Goal: Entertainment & Leisure: Consume media (video, audio)

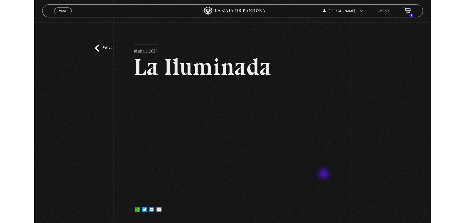
scroll to position [35, 0]
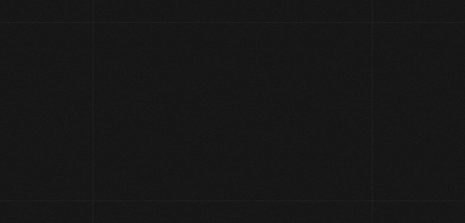
scroll to position [35, 0]
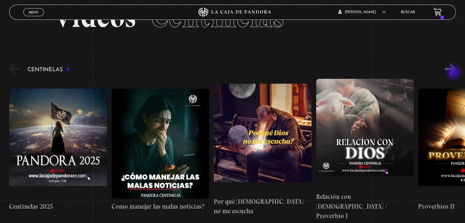
click at [454, 73] on button "»" at bounding box center [450, 69] width 11 height 11
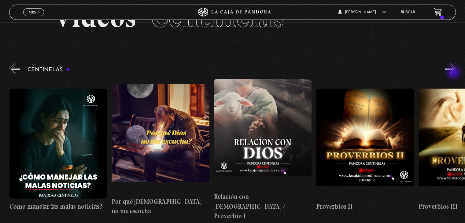
click at [454, 73] on button "»" at bounding box center [450, 69] width 11 height 11
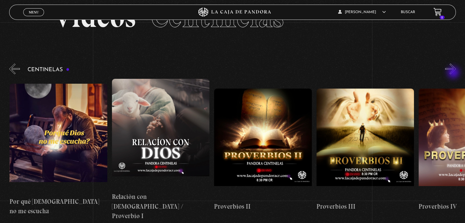
scroll to position [0, 204]
click at [454, 73] on button "»" at bounding box center [450, 69] width 11 height 11
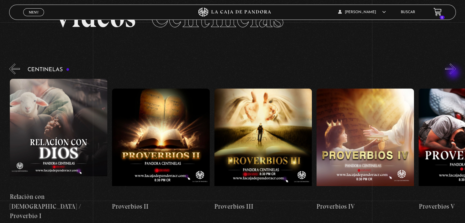
scroll to position [0, 307]
click at [454, 73] on button "»" at bounding box center [450, 69] width 11 height 11
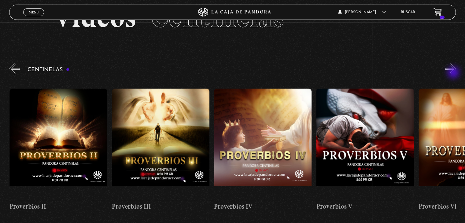
click at [454, 73] on button "»" at bounding box center [450, 69] width 11 height 11
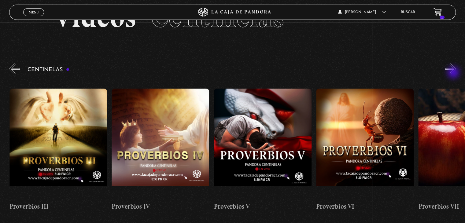
click at [454, 73] on button "»" at bounding box center [450, 69] width 11 height 11
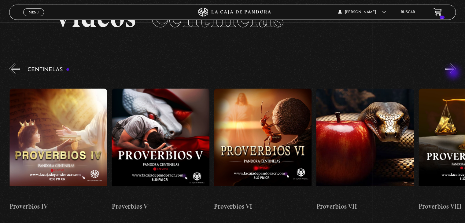
click at [454, 73] on button "»" at bounding box center [450, 69] width 11 height 11
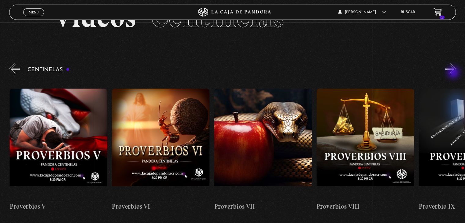
click at [454, 73] on button "»" at bounding box center [450, 69] width 11 height 11
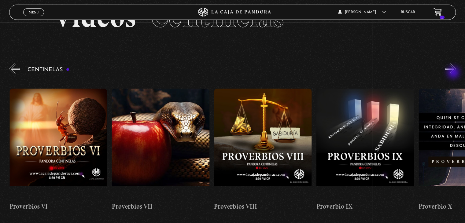
click at [454, 73] on button "»" at bounding box center [450, 69] width 11 height 11
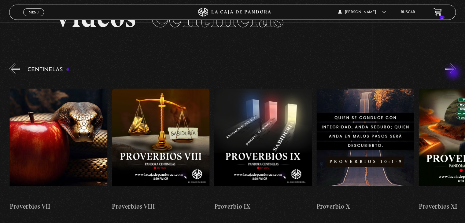
click at [454, 73] on button "»" at bounding box center [450, 69] width 11 height 11
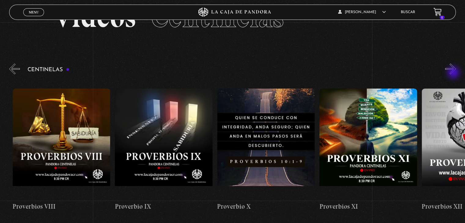
click at [454, 73] on button "»" at bounding box center [450, 69] width 11 height 11
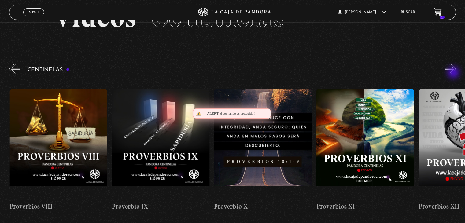
click at [454, 73] on button "»" at bounding box center [450, 69] width 11 height 11
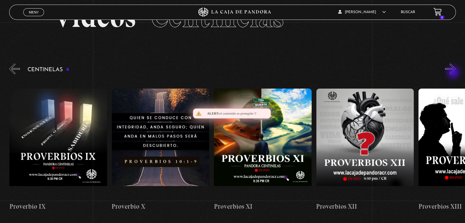
click at [454, 73] on button "»" at bounding box center [450, 69] width 11 height 11
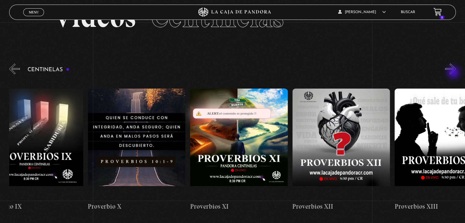
click at [454, 73] on button "»" at bounding box center [450, 69] width 11 height 11
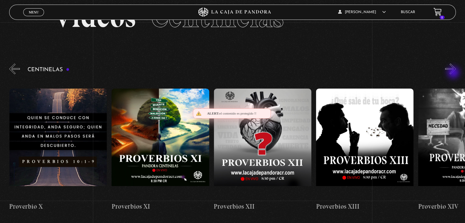
click at [454, 73] on button "»" at bounding box center [450, 69] width 11 height 11
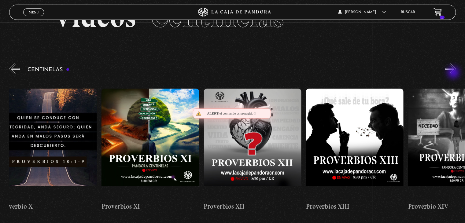
click at [454, 73] on button "»" at bounding box center [450, 69] width 11 height 11
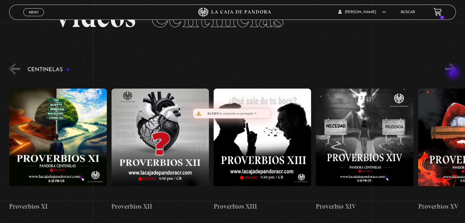
click at [454, 73] on button "»" at bounding box center [450, 69] width 11 height 11
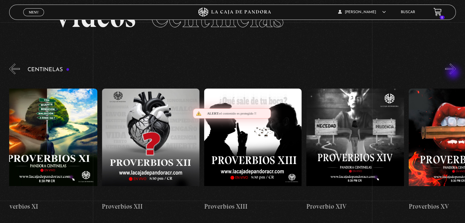
click at [454, 73] on button "»" at bounding box center [450, 69] width 11 height 11
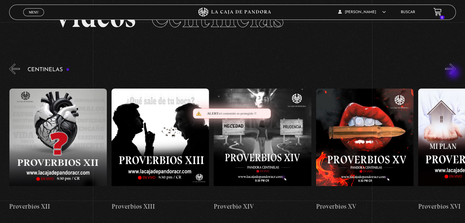
click at [454, 73] on button "»" at bounding box center [450, 69] width 11 height 11
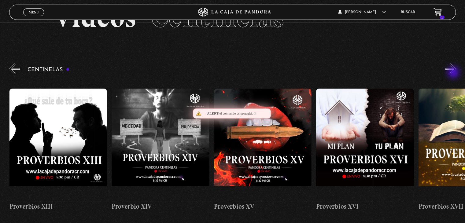
click at [454, 73] on button "»" at bounding box center [450, 69] width 11 height 11
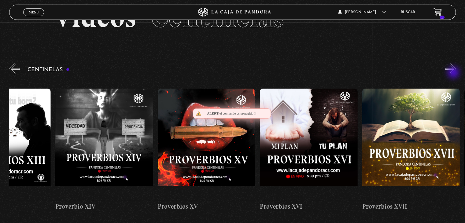
click at [454, 73] on button "»" at bounding box center [450, 69] width 11 height 11
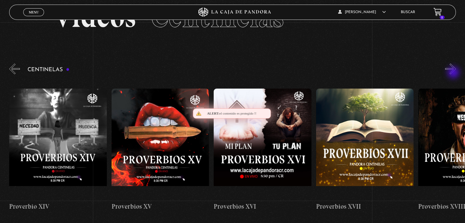
click at [454, 73] on button "»" at bounding box center [450, 69] width 11 height 11
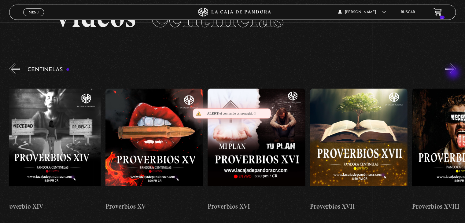
click at [454, 73] on button "»" at bounding box center [450, 69] width 11 height 11
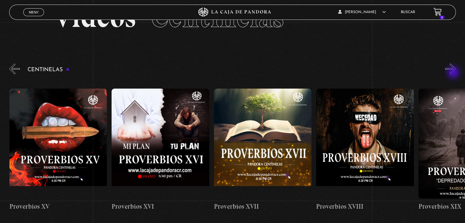
click at [454, 73] on button "»" at bounding box center [450, 69] width 11 height 11
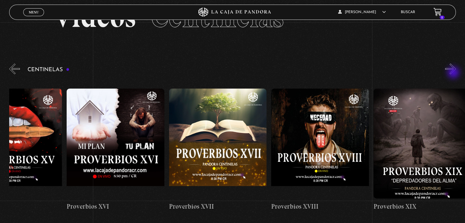
click at [454, 73] on button "»" at bounding box center [450, 69] width 11 height 11
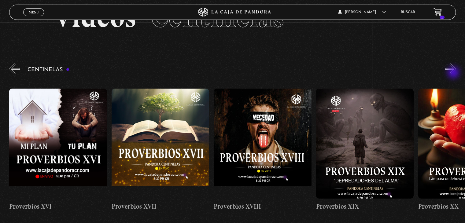
click at [454, 73] on button "»" at bounding box center [450, 69] width 11 height 11
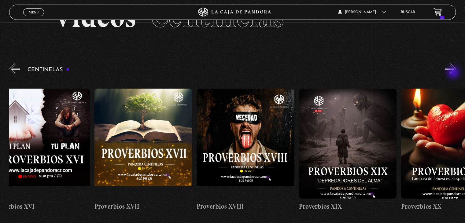
click at [454, 73] on button "»" at bounding box center [450, 69] width 11 height 11
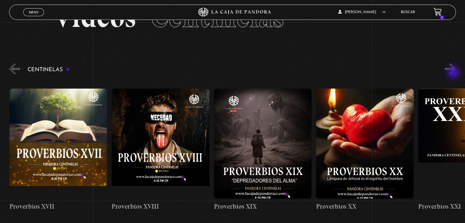
click at [454, 73] on button "»" at bounding box center [450, 69] width 11 height 11
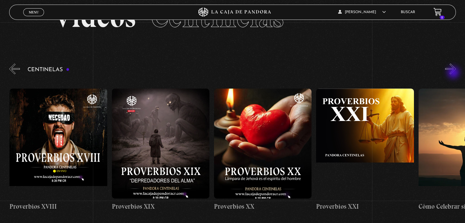
click at [454, 73] on button "»" at bounding box center [450, 69] width 11 height 11
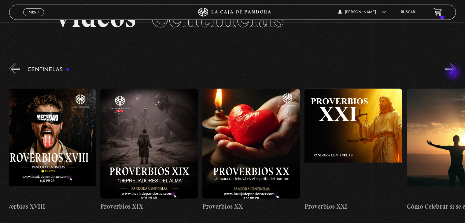
click at [454, 73] on button "»" at bounding box center [450, 69] width 11 height 11
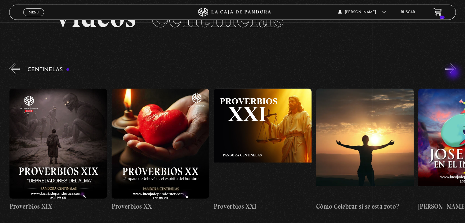
click at [454, 73] on button "»" at bounding box center [450, 69] width 11 height 11
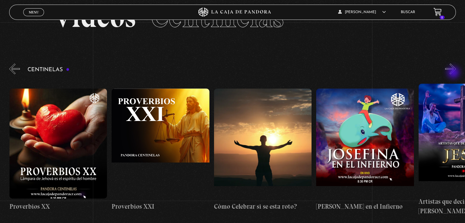
click at [454, 73] on button "»" at bounding box center [450, 69] width 11 height 11
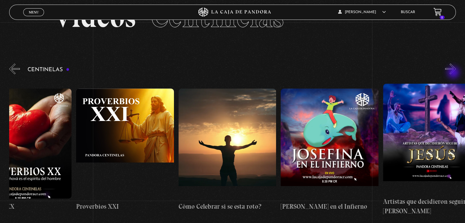
click at [454, 73] on button "»" at bounding box center [450, 69] width 11 height 11
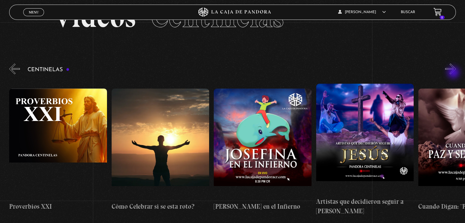
click at [454, 73] on button "»" at bounding box center [450, 69] width 11 height 11
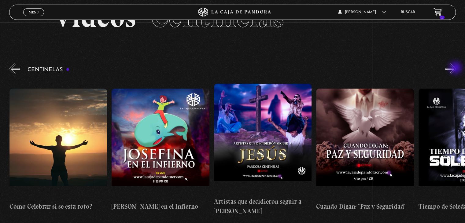
click at [456, 68] on button "»" at bounding box center [450, 69] width 11 height 11
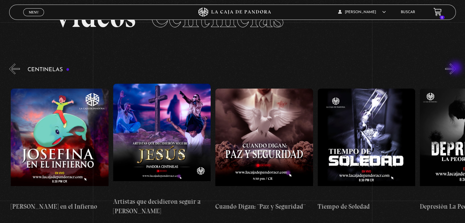
scroll to position [0, 2556]
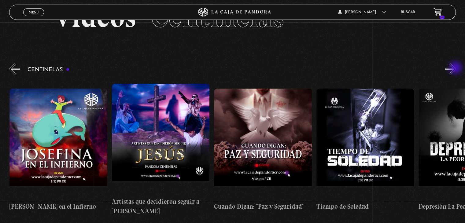
click at [456, 68] on button "»" at bounding box center [450, 69] width 11 height 11
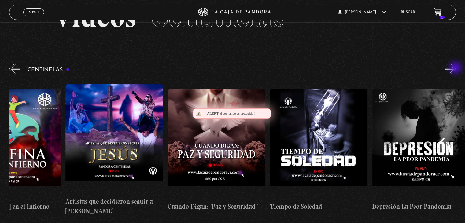
click at [456, 68] on button "»" at bounding box center [450, 69] width 11 height 11
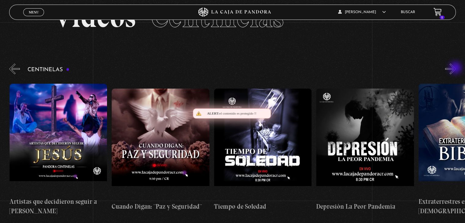
click at [456, 68] on button "»" at bounding box center [450, 69] width 11 height 11
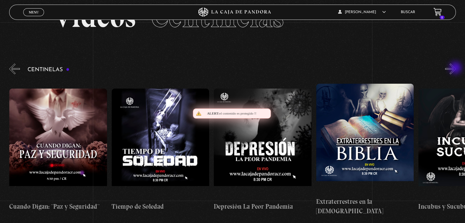
click at [456, 68] on button "»" at bounding box center [450, 69] width 11 height 11
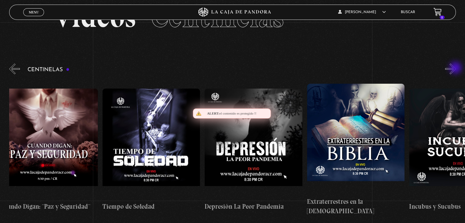
click at [456, 68] on button "»" at bounding box center [450, 69] width 11 height 11
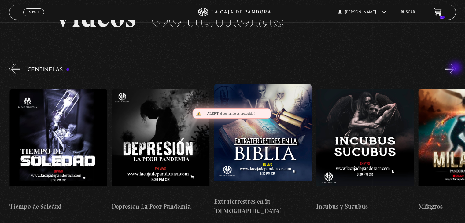
click at [456, 68] on button "»" at bounding box center [450, 69] width 11 height 11
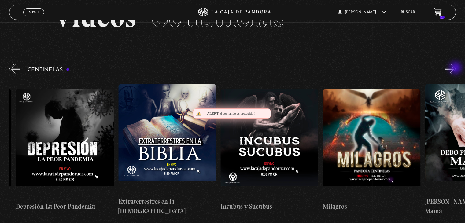
click at [456, 68] on button "»" at bounding box center [450, 69] width 11 height 11
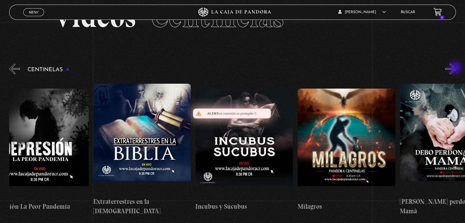
click at [456, 68] on button "»" at bounding box center [450, 69] width 11 height 11
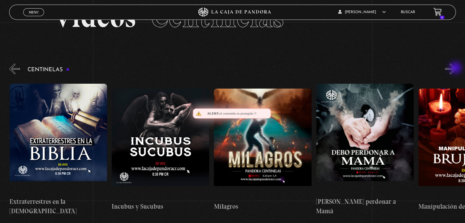
click at [456, 68] on button "»" at bounding box center [450, 69] width 11 height 11
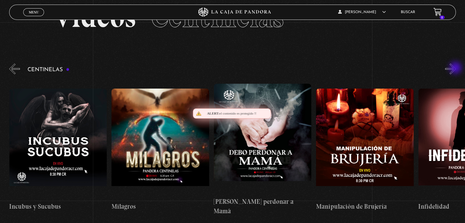
click at [456, 68] on button "»" at bounding box center [450, 69] width 11 height 11
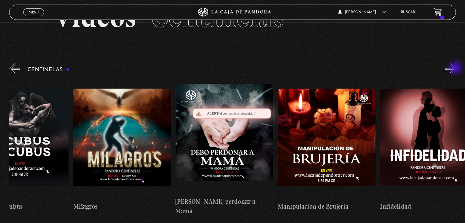
click at [456, 68] on button "»" at bounding box center [450, 69] width 11 height 11
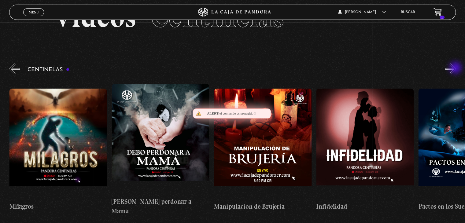
click at [456, 68] on button "»" at bounding box center [450, 69] width 11 height 11
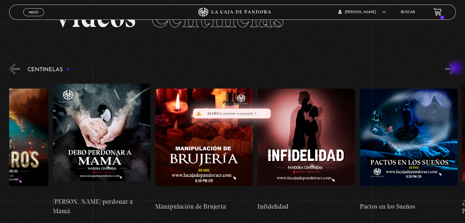
click at [456, 68] on button "»" at bounding box center [450, 69] width 11 height 11
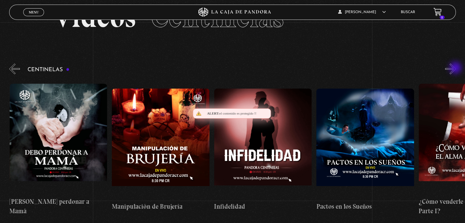
click at [456, 68] on button "»" at bounding box center [450, 69] width 11 height 11
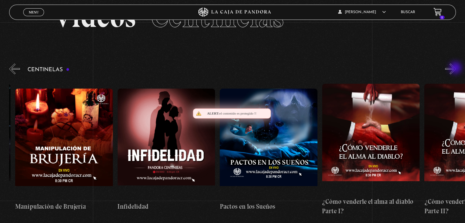
click at [456, 68] on button "»" at bounding box center [450, 69] width 11 height 11
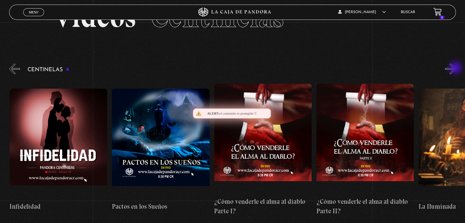
scroll to position [0, 3579]
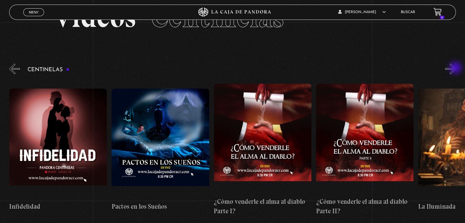
click at [456, 68] on button "»" at bounding box center [450, 69] width 11 height 11
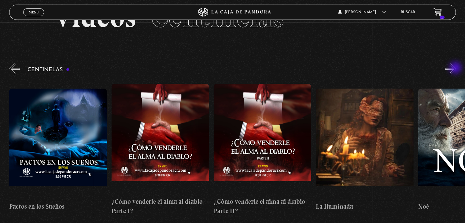
click at [456, 68] on button "»" at bounding box center [450, 69] width 11 height 11
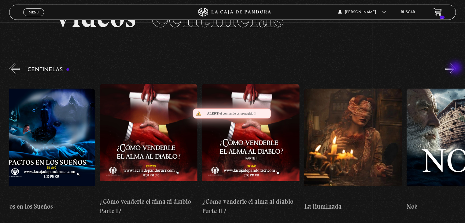
click at [456, 68] on button "»" at bounding box center [450, 69] width 11 height 11
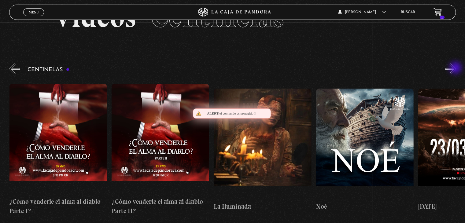
click at [456, 68] on button "»" at bounding box center [450, 69] width 11 height 11
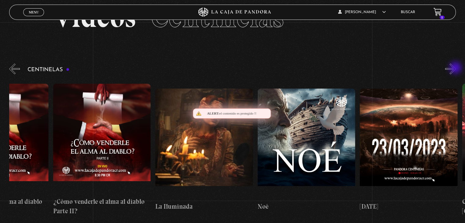
click at [456, 68] on button "»" at bounding box center [450, 69] width 11 height 11
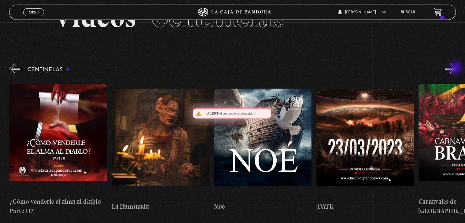
click at [456, 68] on button "»" at bounding box center [450, 69] width 11 height 11
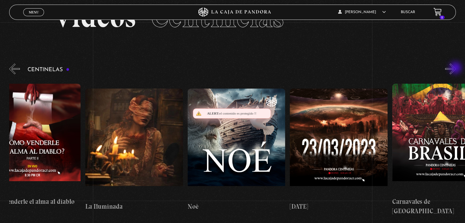
click at [456, 68] on button "»" at bounding box center [450, 69] width 11 height 11
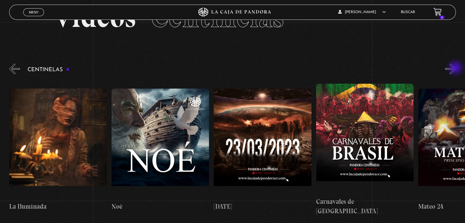
click at [456, 68] on button "»" at bounding box center [450, 69] width 11 height 11
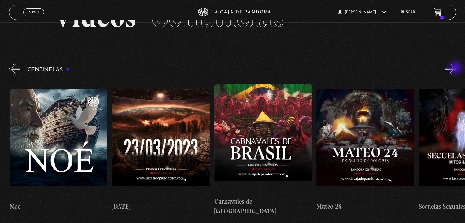
scroll to position [0, 4090]
click at [456, 68] on button "»" at bounding box center [450, 69] width 11 height 11
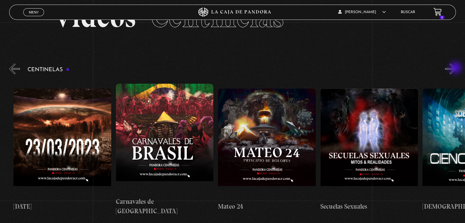
scroll to position [0, 4192]
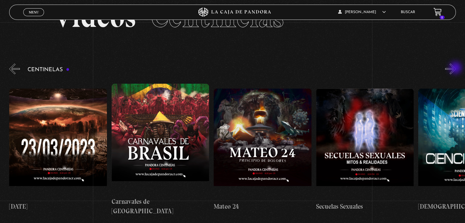
click at [456, 68] on button "»" at bounding box center [450, 69] width 11 height 11
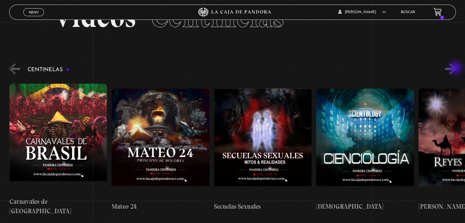
click at [456, 68] on button "»" at bounding box center [450, 69] width 11 height 11
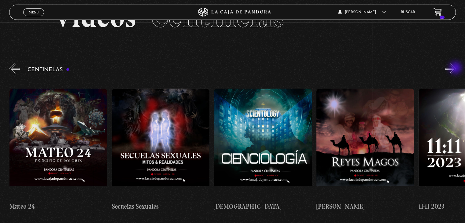
click at [456, 68] on button "»" at bounding box center [450, 69] width 11 height 11
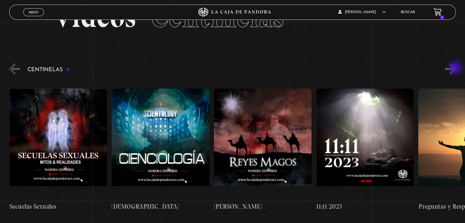
click at [456, 68] on button "»" at bounding box center [450, 69] width 11 height 11
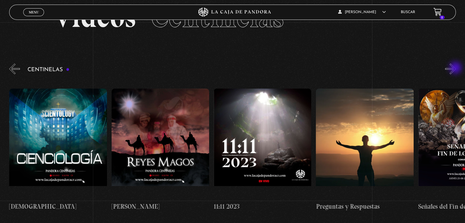
click at [456, 68] on button "»" at bounding box center [450, 69] width 11 height 11
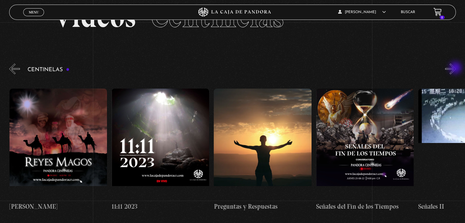
scroll to position [0, 4703]
click at [456, 68] on button "»" at bounding box center [450, 69] width 11 height 11
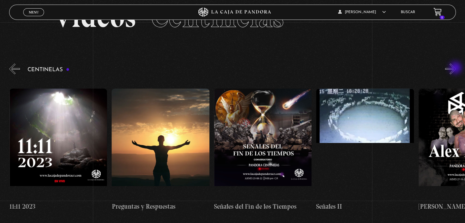
click at [456, 68] on button "»" at bounding box center [450, 69] width 11 height 11
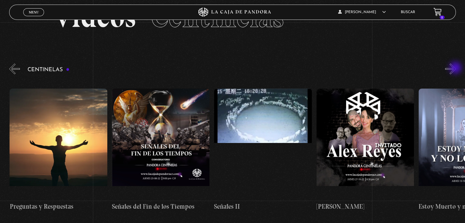
scroll to position [0, 4908]
click at [456, 68] on button "»" at bounding box center [450, 69] width 11 height 11
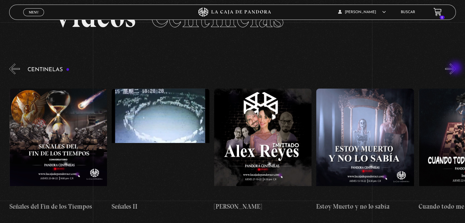
scroll to position [0, 5010]
click at [456, 68] on button "»" at bounding box center [450, 69] width 11 height 11
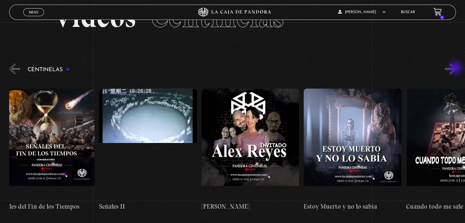
click at [456, 68] on button "»" at bounding box center [450, 69] width 11 height 11
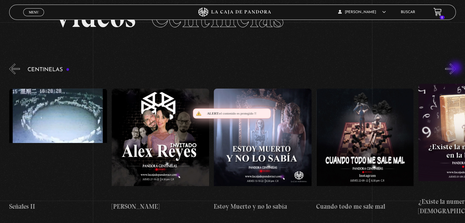
click at [456, 68] on button "»" at bounding box center [450, 69] width 11 height 11
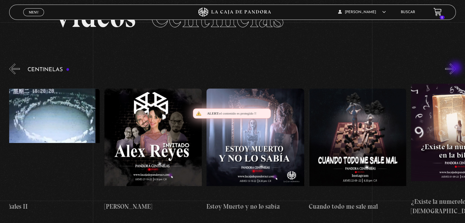
click at [456, 68] on button "»" at bounding box center [450, 69] width 11 height 11
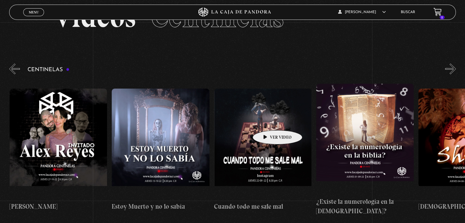
click at [268, 121] on figure at bounding box center [263, 144] width 98 height 110
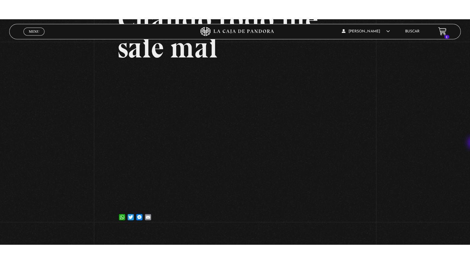
scroll to position [71, 0]
